Goal: Transaction & Acquisition: Purchase product/service

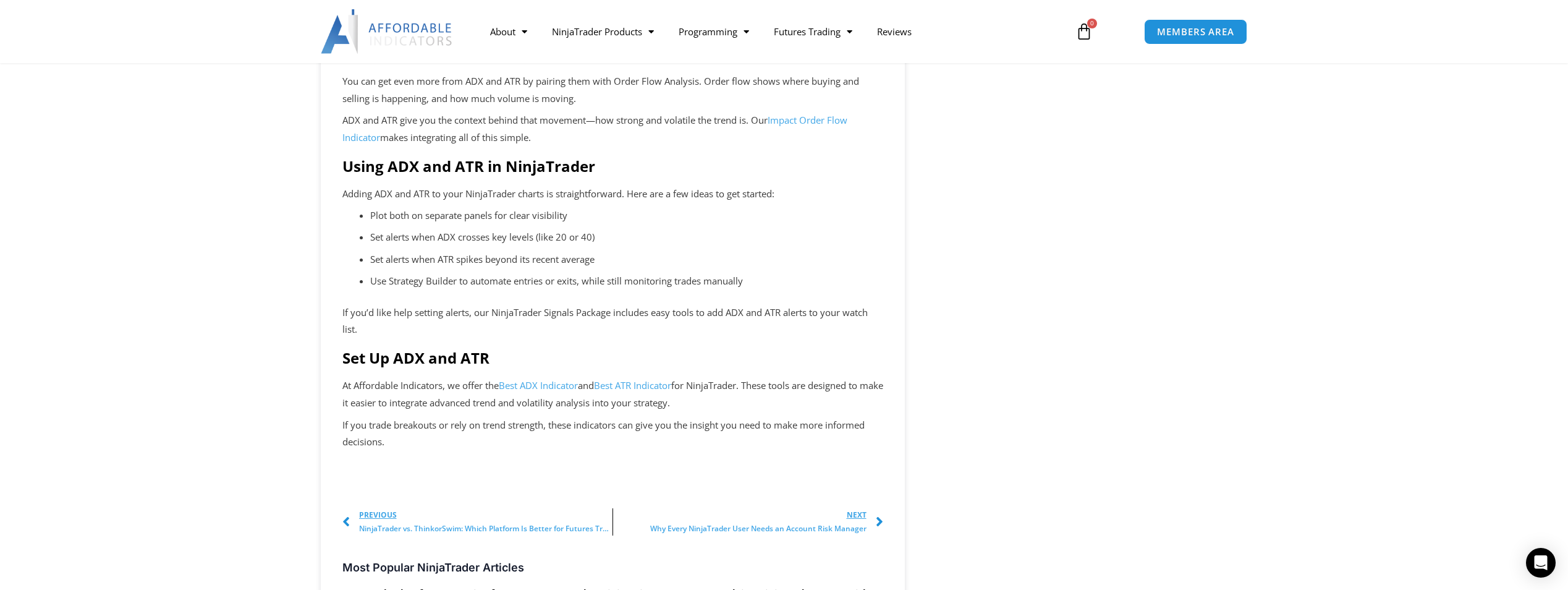
scroll to position [1669, 0]
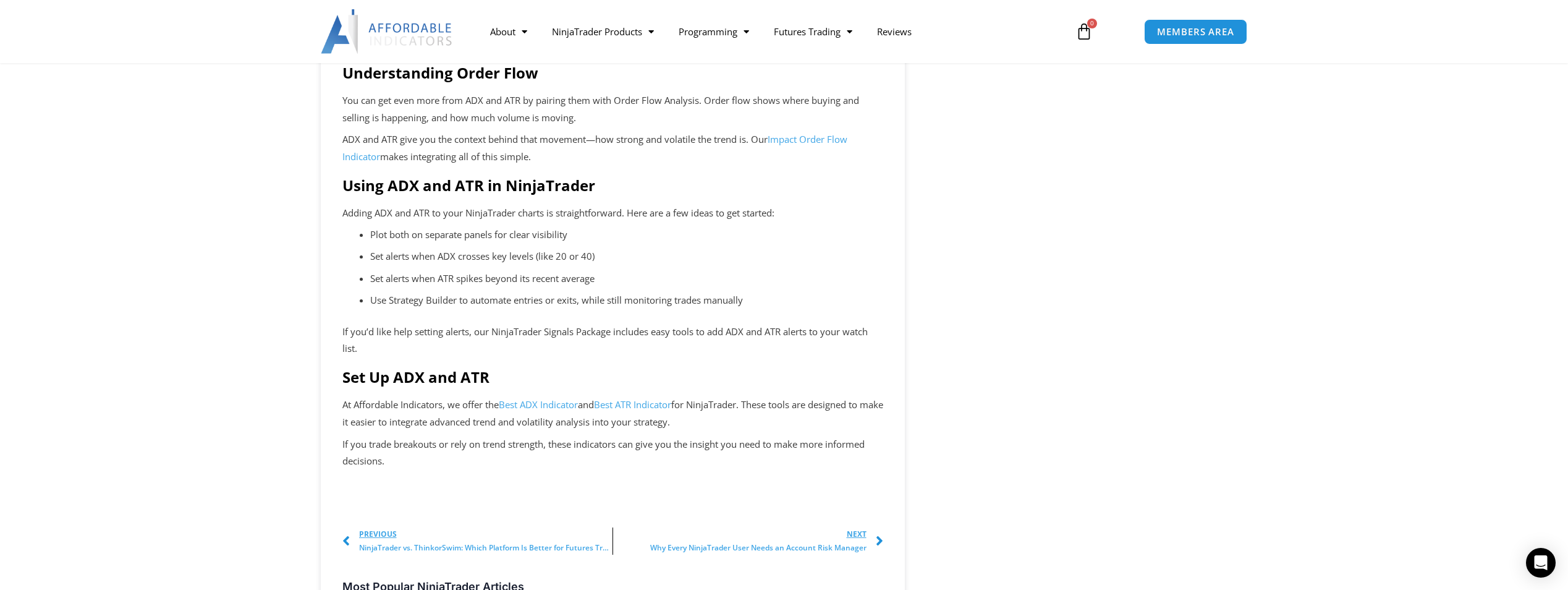
click at [638, 410] on link "Best ATR Indicator" at bounding box center [633, 404] width 77 height 12
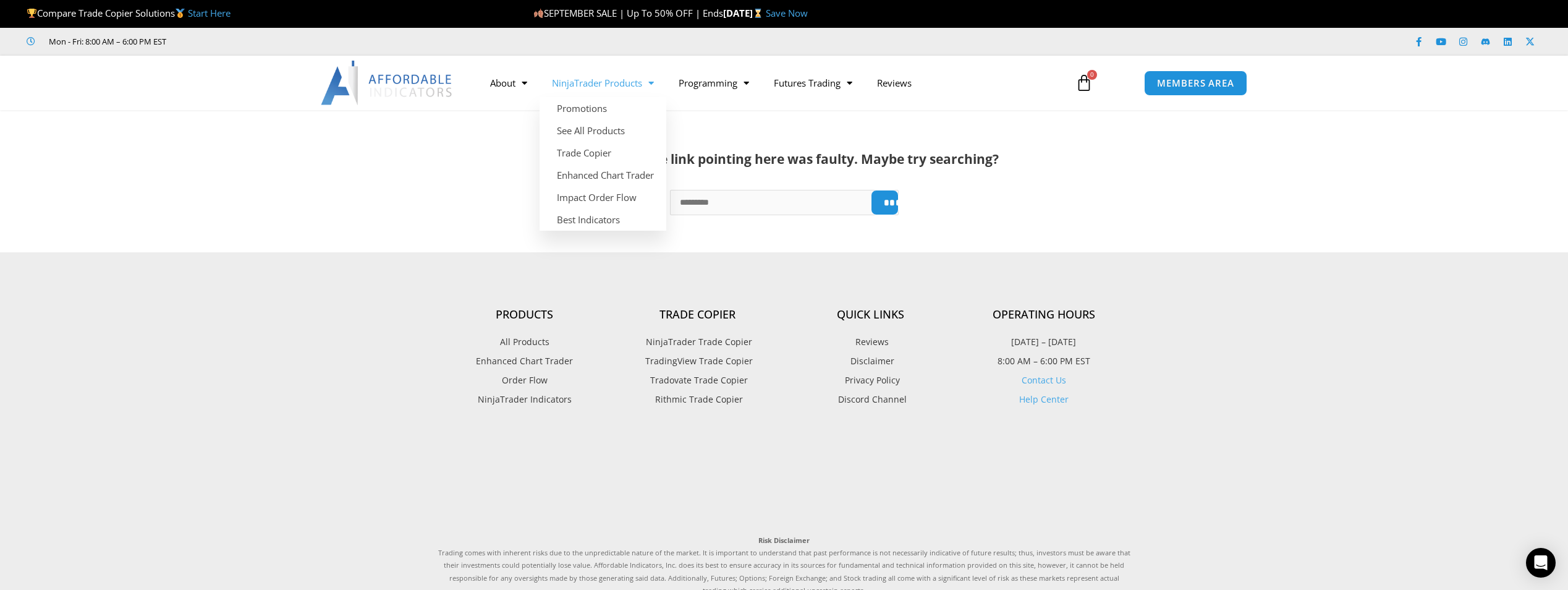
click at [607, 84] on link "NinjaTrader Products" at bounding box center [603, 83] width 127 height 28
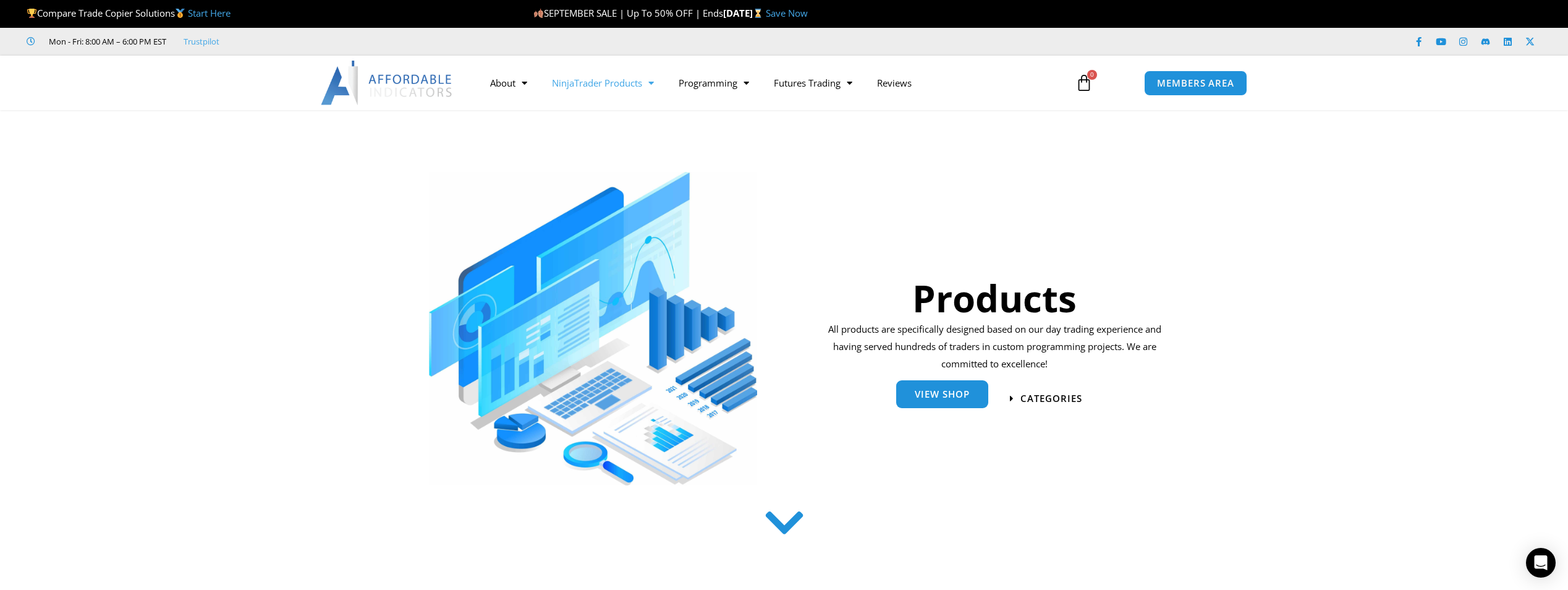
click at [938, 402] on link "View Shop" at bounding box center [943, 394] width 92 height 28
